Goal: Task Accomplishment & Management: Manage account settings

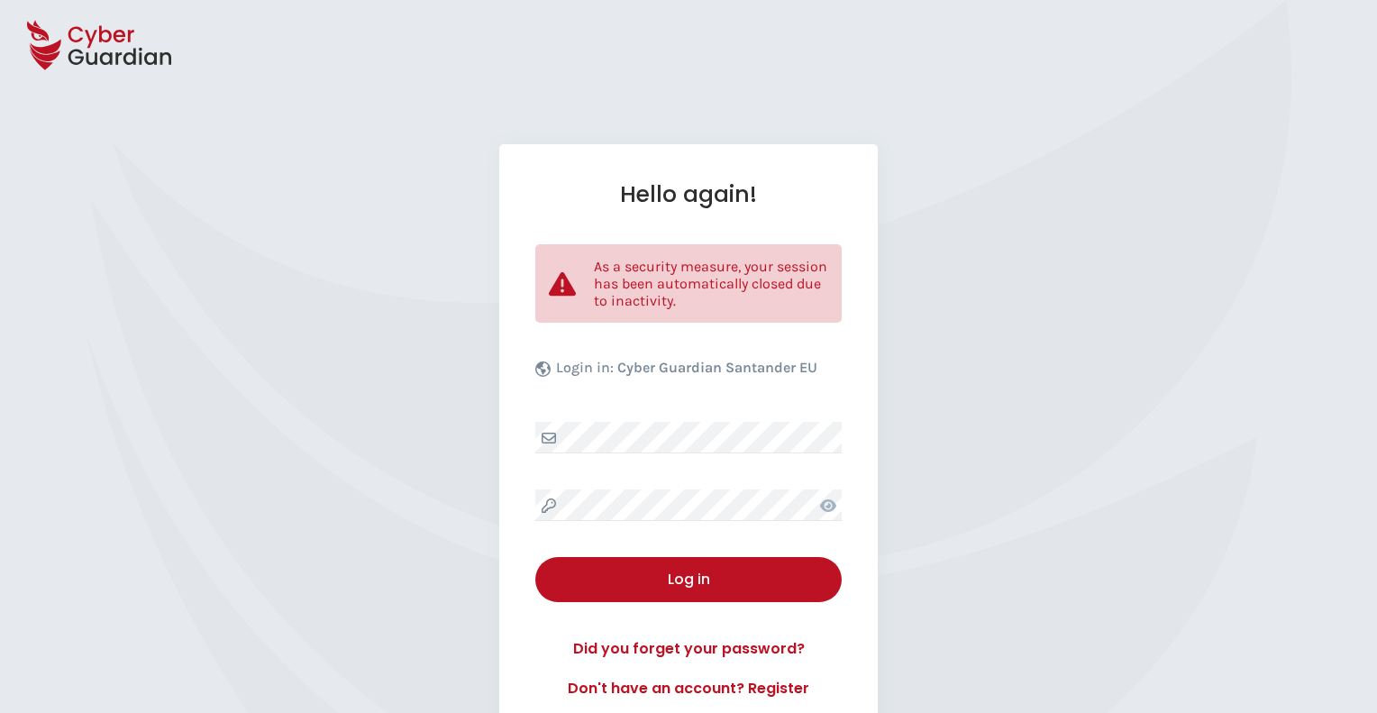
select select "English"
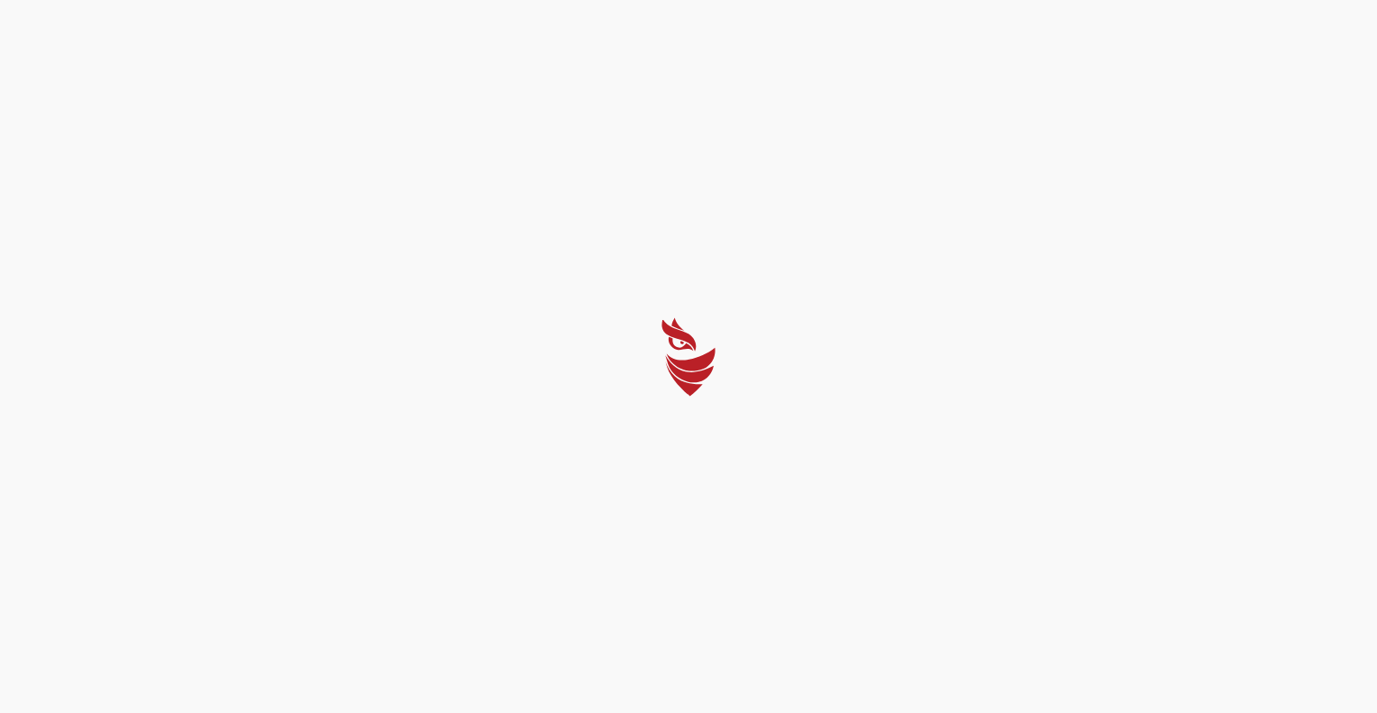
select select "English"
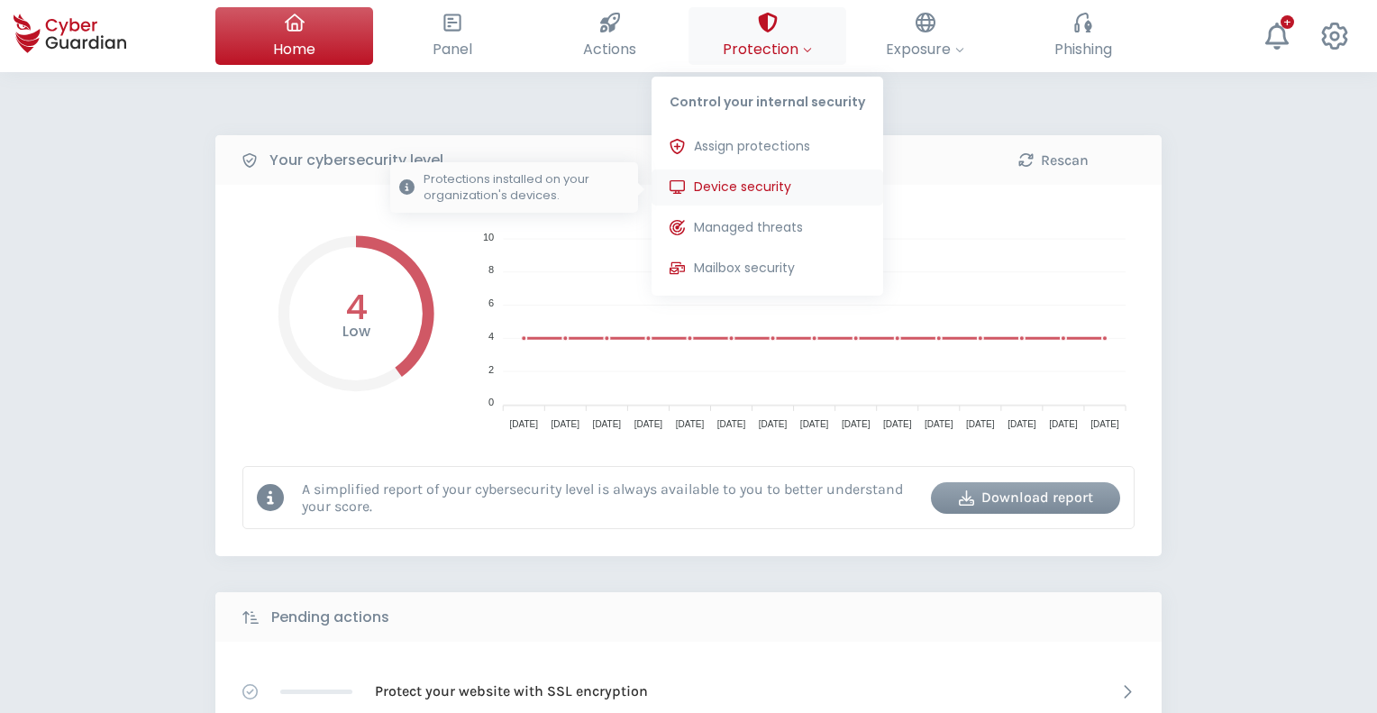
click at [746, 184] on span "Device security" at bounding box center [742, 187] width 97 height 19
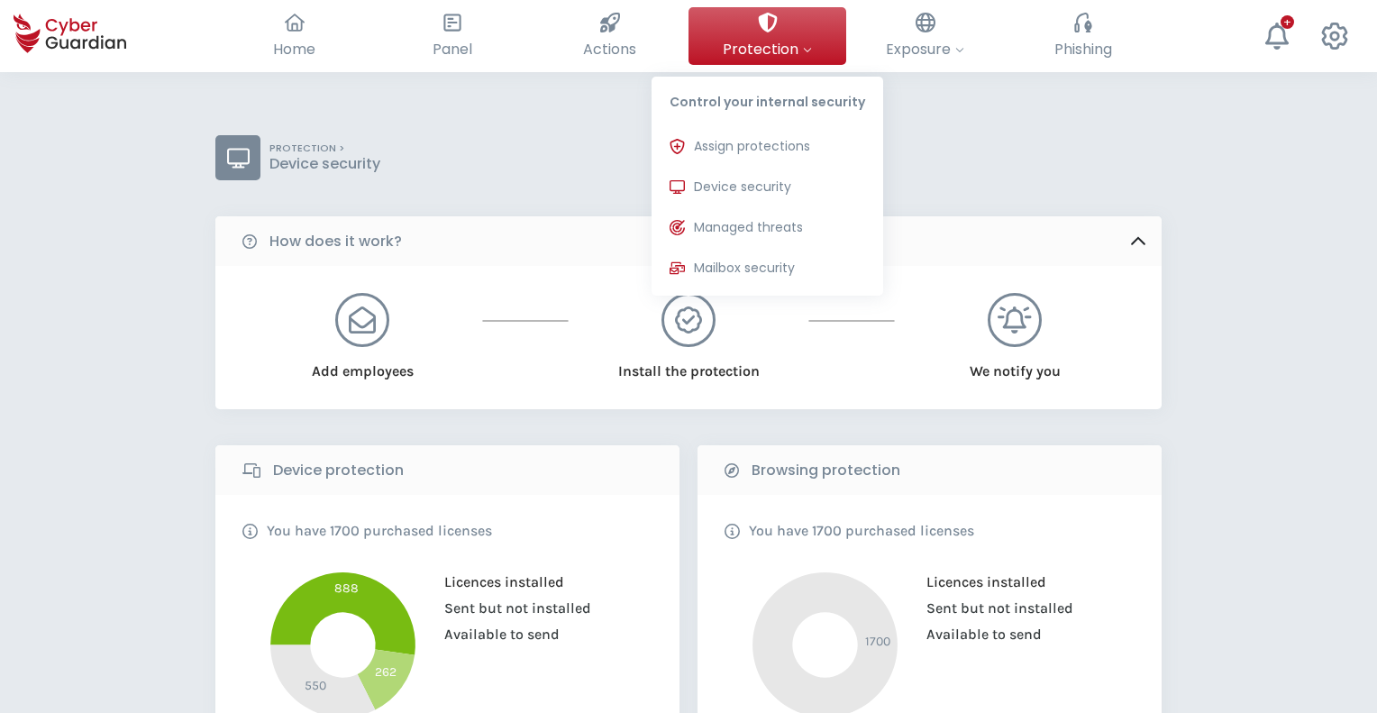
click at [799, 43] on span "Protection" at bounding box center [767, 49] width 89 height 23
click at [750, 195] on span "Device security" at bounding box center [742, 187] width 97 height 19
click at [732, 188] on span "Device security" at bounding box center [742, 187] width 97 height 19
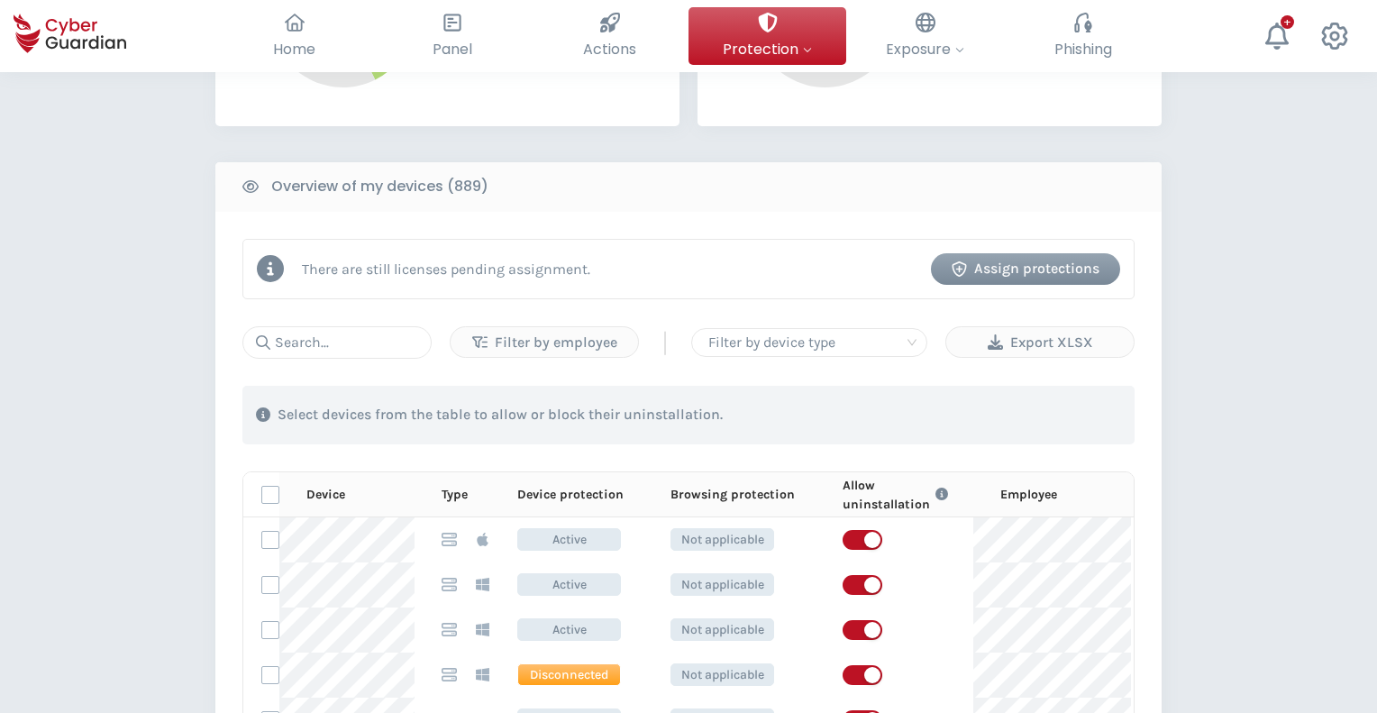
scroll to position [631, 0]
click at [1051, 343] on div "Export XLSX" at bounding box center [1040, 342] width 160 height 22
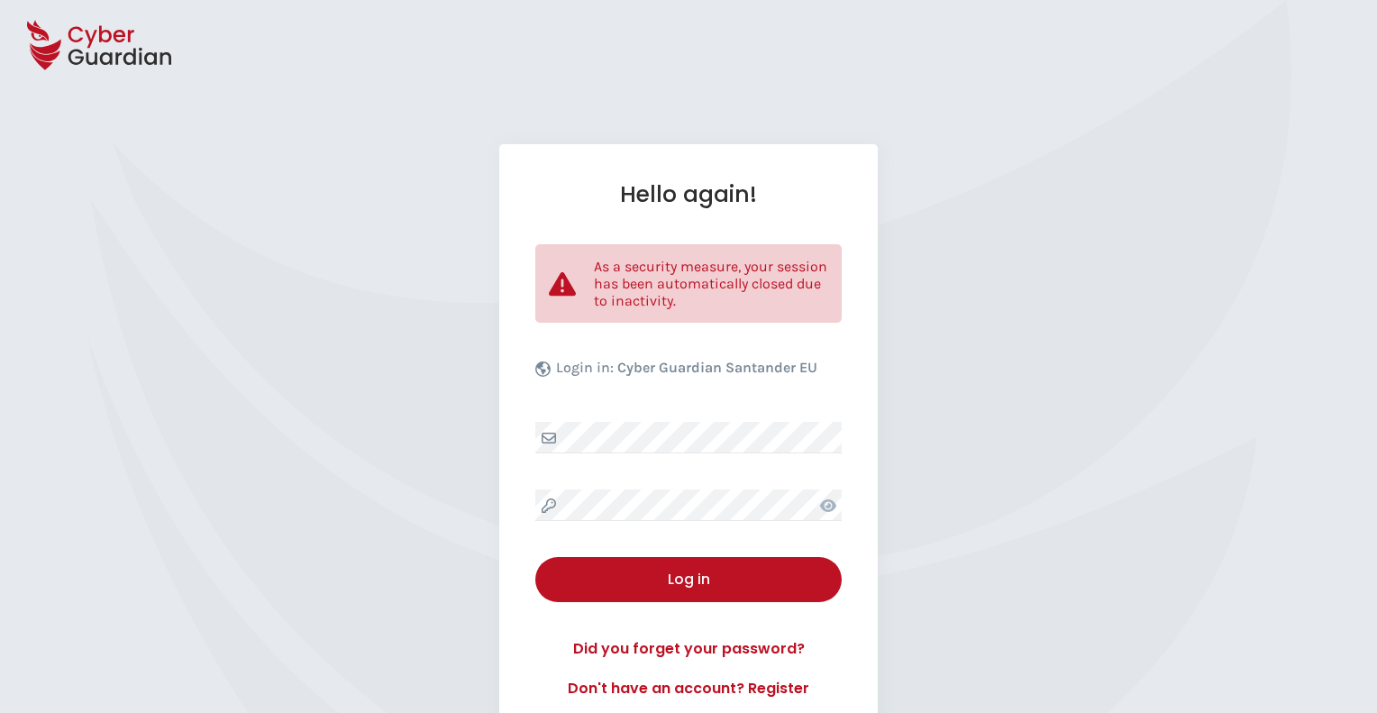
select select "English"
click at [669, 416] on div "Hello again! As a security measure, your session has been automatically closed …" at bounding box center [688, 439] width 379 height 591
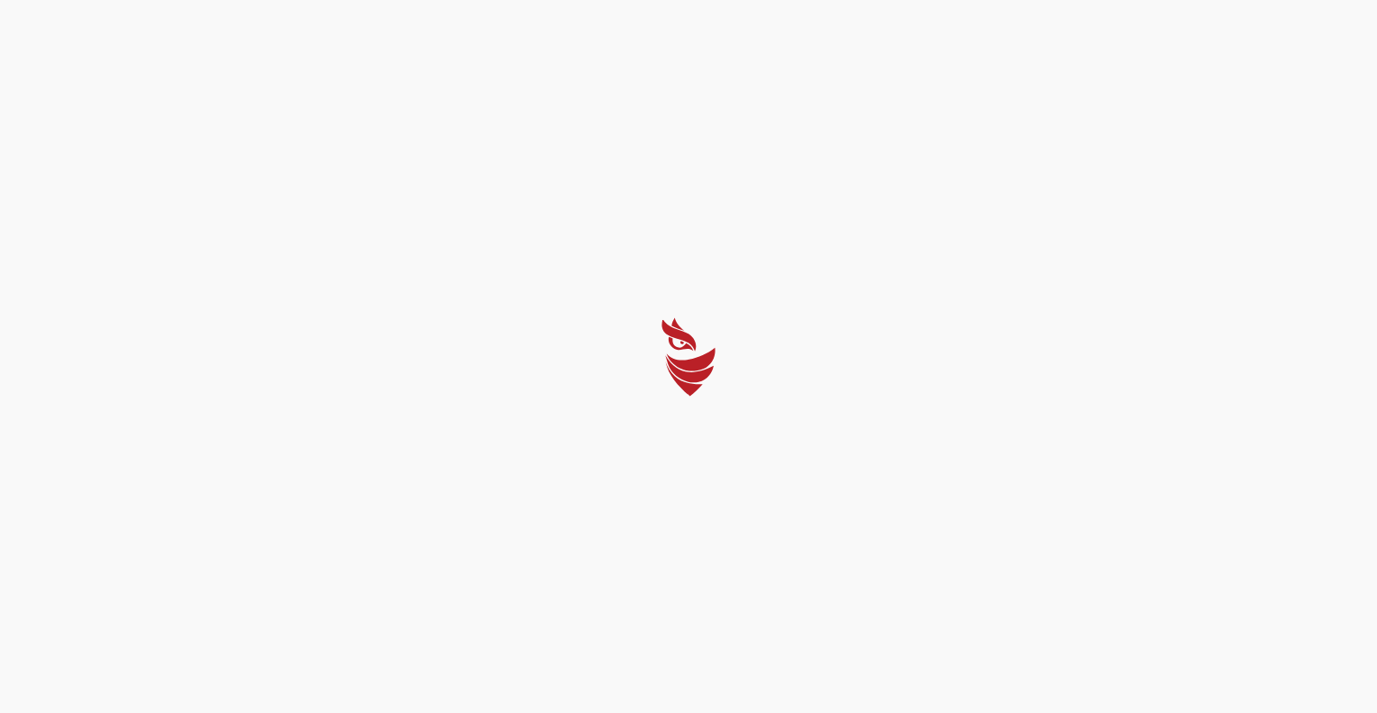
select select "English"
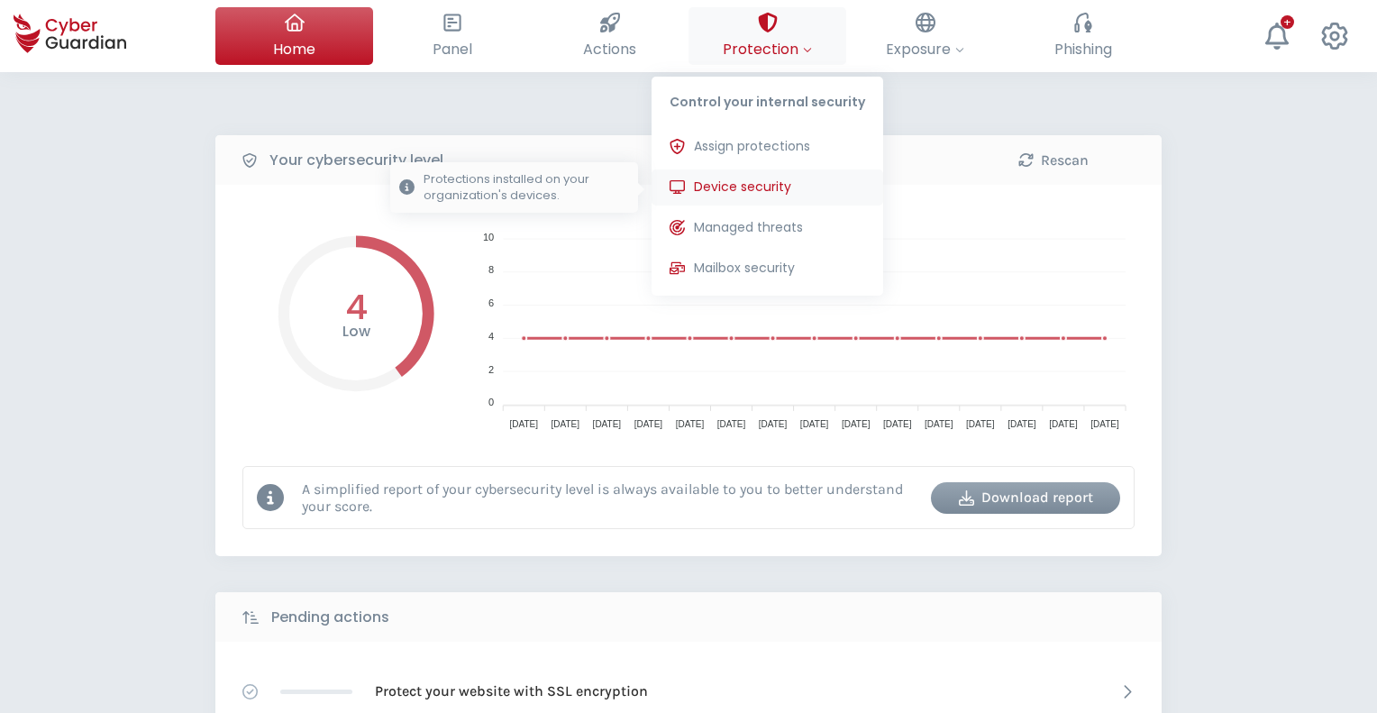
click at [756, 188] on span "Device security" at bounding box center [742, 187] width 97 height 19
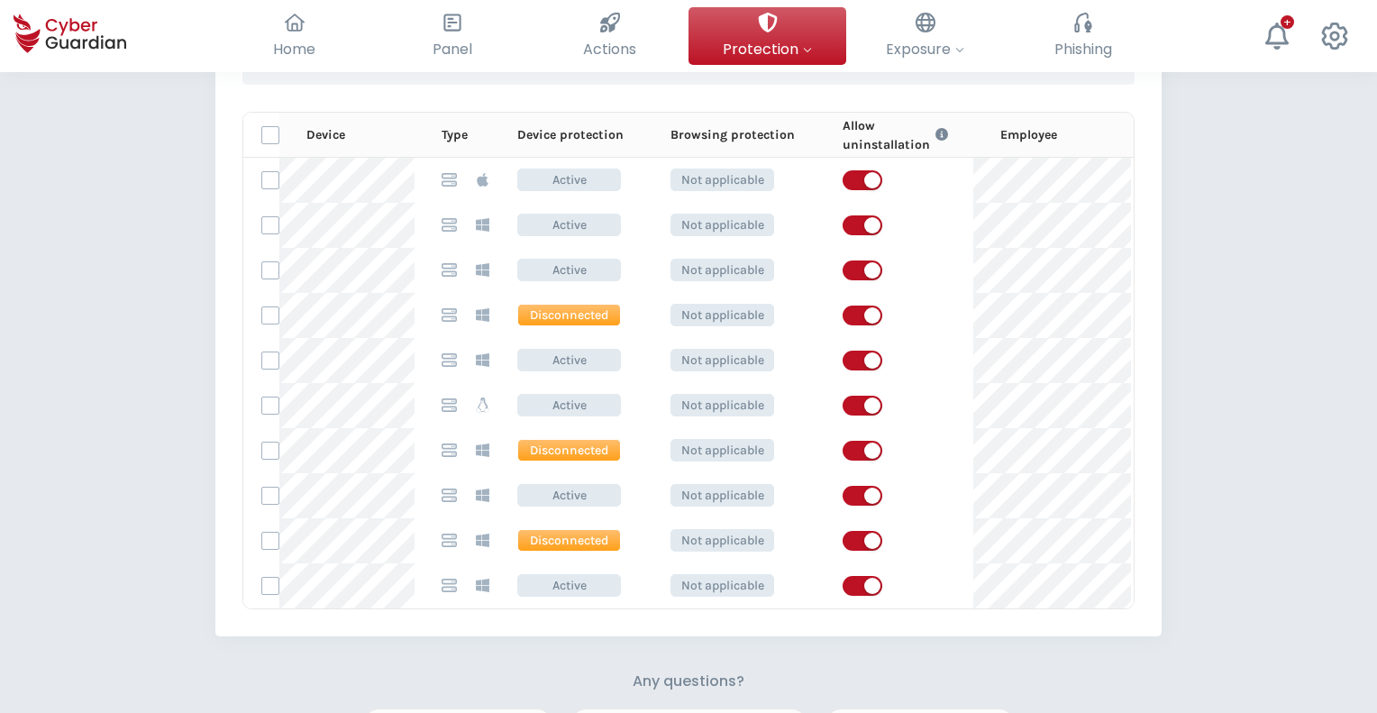
scroll to position [721, 0]
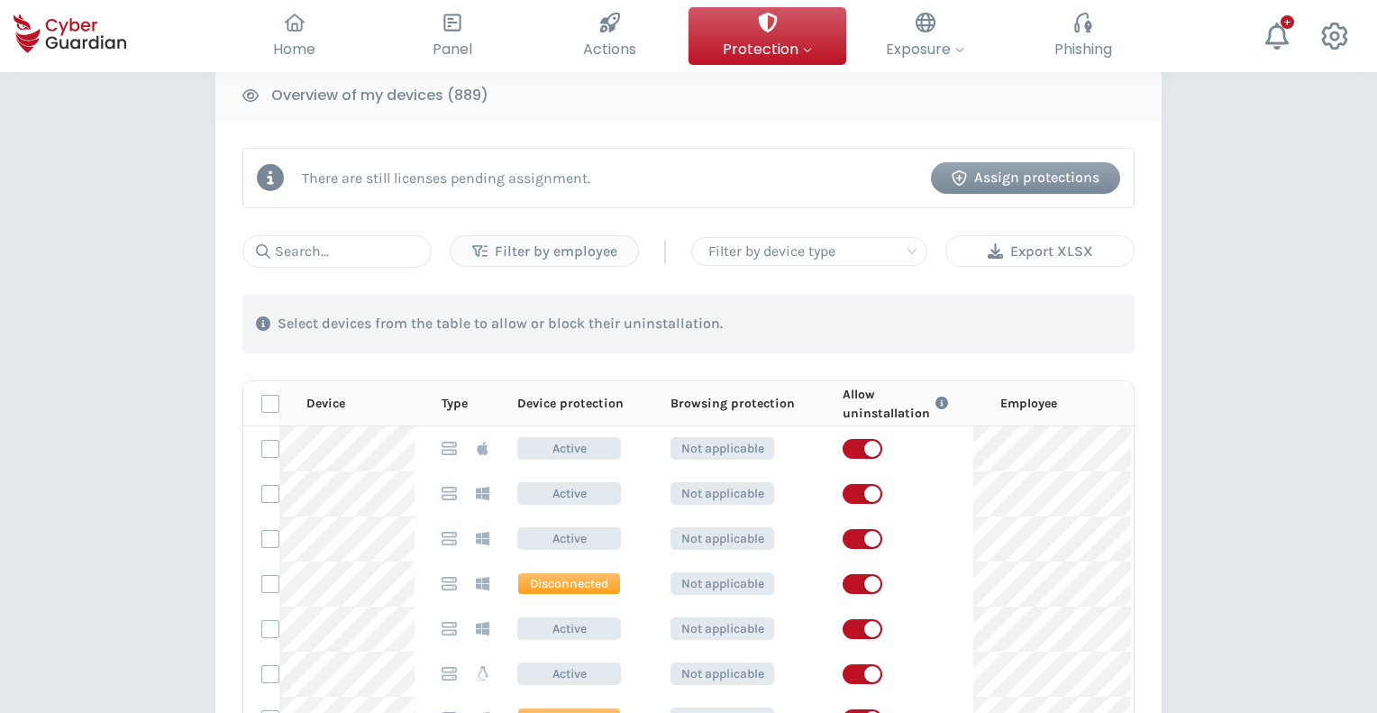
click at [1029, 250] on div "Export XLSX" at bounding box center [1040, 252] width 160 height 22
click at [1137, 307] on div "There are still licenses pending assignment. Assign protections Filter by emplo…" at bounding box center [688, 513] width 947 height 784
click at [371, 247] on input "text" at bounding box center [336, 251] width 189 height 32
paste input "LAC-LAPTOP0029"
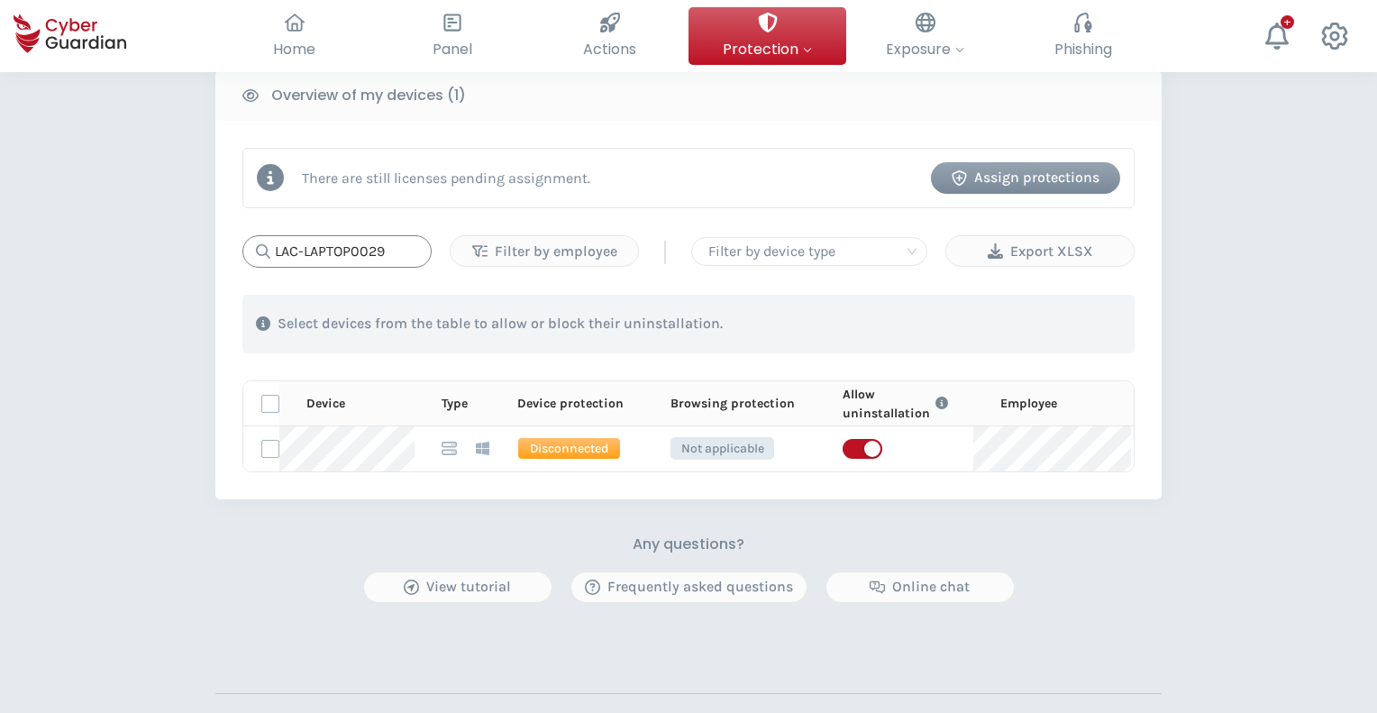
type input "LAC-LAPTOP0029"
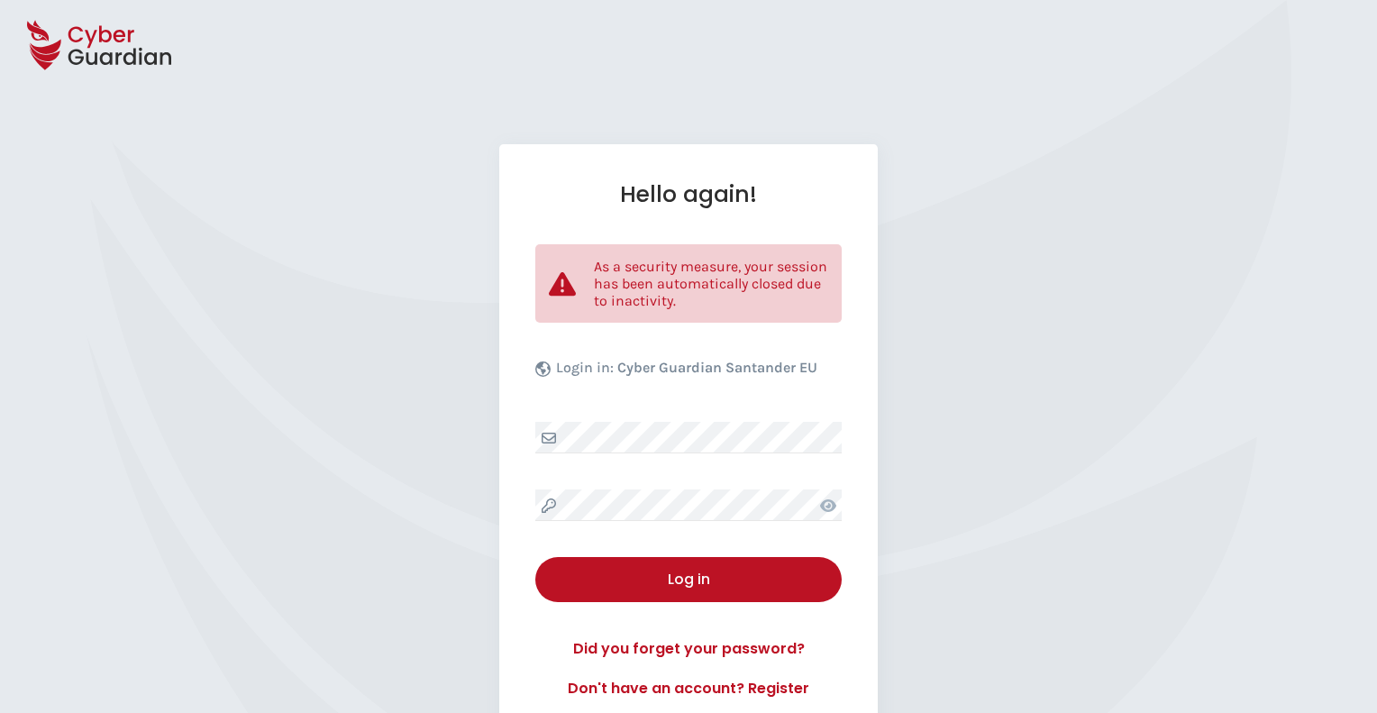
select select "English"
